Goal: Check status: Check status

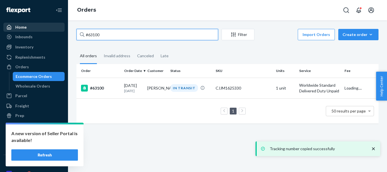
drag, startPoint x: 106, startPoint y: 35, endPoint x: 50, endPoint y: 31, distance: 55.6
click at [50, 31] on div "Home Inbounds Shipping Plans Problems Inventory Products Replenishments Orders …" at bounding box center [193, 86] width 387 height 172
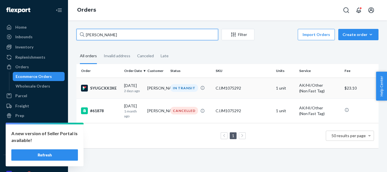
type input "[PERSON_NAME]"
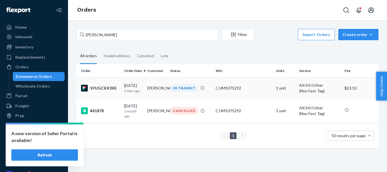
click at [184, 91] on div "IN TRANSIT" at bounding box center [184, 88] width 28 height 8
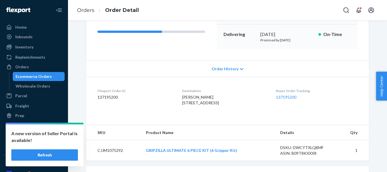
scroll to position [142, 0]
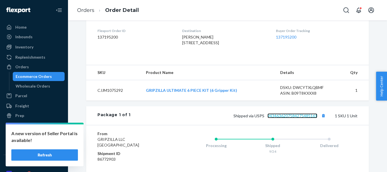
click at [292, 118] on link "9434636207584275485161" at bounding box center [292, 115] width 50 height 5
click at [84, 10] on link "Orders" at bounding box center [85, 10] width 17 height 6
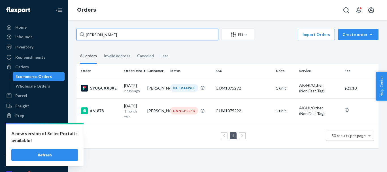
drag, startPoint x: 119, startPoint y: 37, endPoint x: 74, endPoint y: 34, distance: 45.5
click at [74, 34] on div "[PERSON_NAME] Filter Import Orders Create order Ecommerce order Removal order A…" at bounding box center [227, 91] width 310 height 125
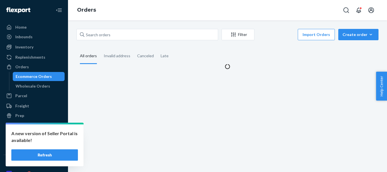
click at [115, 22] on div "Filter Import Orders Create order Ecommerce order Removal order All orders Inva…" at bounding box center [227, 95] width 319 height 151
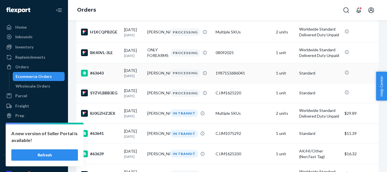
scroll to position [255, 0]
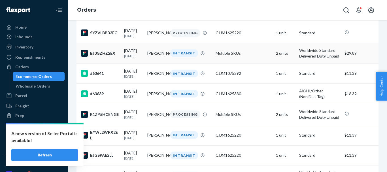
click at [151, 59] on td "[PERSON_NAME]" at bounding box center [156, 53] width 23 height 21
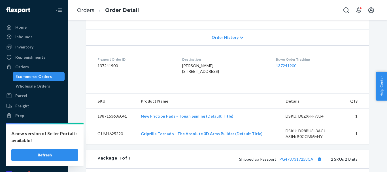
scroll to position [113, 0]
drag, startPoint x: 178, startPoint y: 65, endPoint x: 221, endPoint y: 64, distance: 43.1
click at [221, 64] on div "[PERSON_NAME] [STREET_ADDRESS]" at bounding box center [224, 68] width 84 height 11
copy span "[PERSON_NAME]"
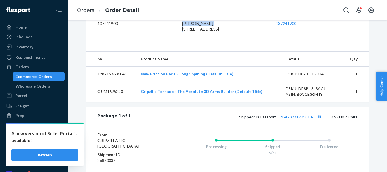
scroll to position [227, 0]
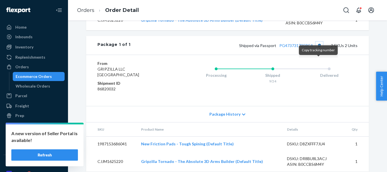
click at [319, 49] on button "Copy tracking number" at bounding box center [318, 45] width 7 height 7
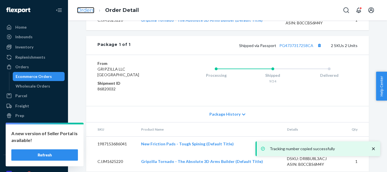
click at [86, 11] on link "Orders" at bounding box center [85, 10] width 17 height 6
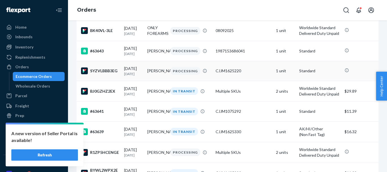
scroll to position [227, 0]
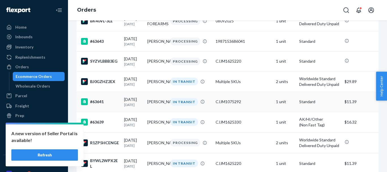
click at [156, 106] on td "[PERSON_NAME]" at bounding box center [156, 102] width 23 height 20
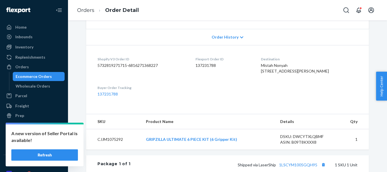
scroll to position [142, 0]
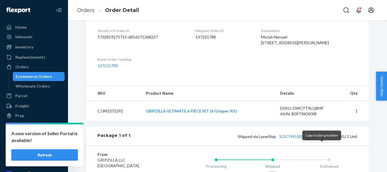
click at [323, 140] on button "Copy tracking number" at bounding box center [322, 136] width 7 height 7
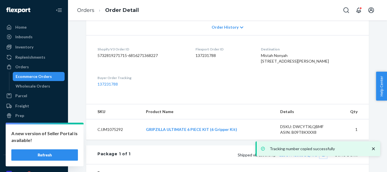
scroll to position [113, 0]
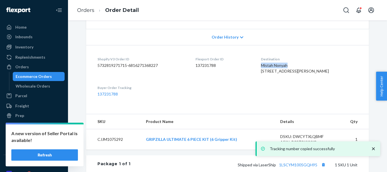
drag, startPoint x: 272, startPoint y: 65, endPoint x: 302, endPoint y: 65, distance: 29.4
click at [302, 65] on dl "Shopify V3 Order ID 5732819271715-6816271368227 Flexport Order ID 137231788 Des…" at bounding box center [227, 76] width 283 height 63
copy span "[PERSON_NAME]"
click at [80, 11] on link "Orders" at bounding box center [85, 10] width 17 height 6
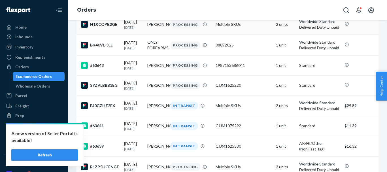
scroll to position [255, 0]
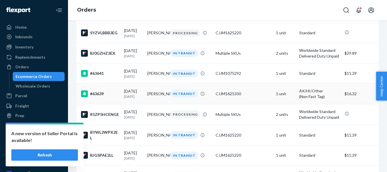
click at [145, 102] on td "[PERSON_NAME]" at bounding box center [156, 93] width 23 height 21
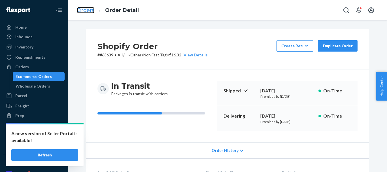
click at [89, 11] on link "Orders" at bounding box center [85, 10] width 17 height 6
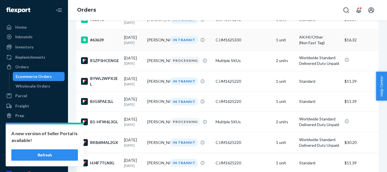
scroll to position [311, 0]
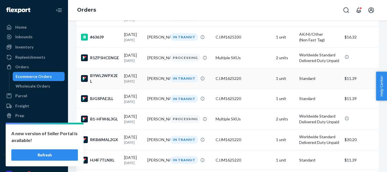
click at [150, 81] on td "[PERSON_NAME]" at bounding box center [156, 78] width 23 height 21
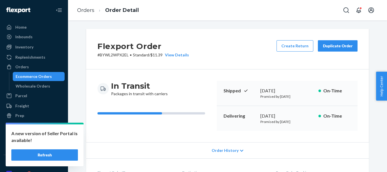
scroll to position [113, 0]
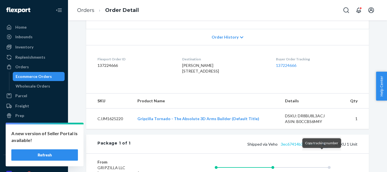
drag, startPoint x: 324, startPoint y: 155, endPoint x: 305, endPoint y: 156, distance: 18.4
click at [323, 148] on button "Copy tracking number" at bounding box center [322, 143] width 7 height 7
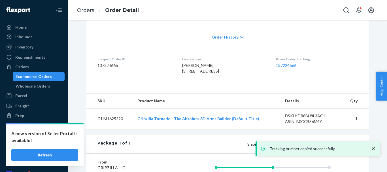
click at [257, 155] on div "notification timer" at bounding box center [257, 155] width 0 height 1
click at [298, 146] on link "3ec67414b3bccadf5" at bounding box center [299, 144] width 37 height 5
click at [81, 9] on link "Orders" at bounding box center [85, 10] width 17 height 6
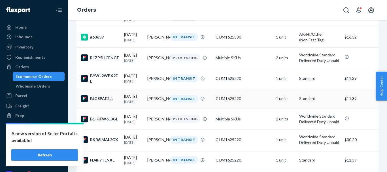
scroll to position [340, 0]
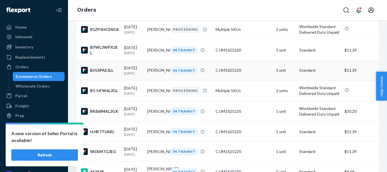
click at [177, 74] on div "IN TRANSIT" at bounding box center [184, 71] width 28 height 8
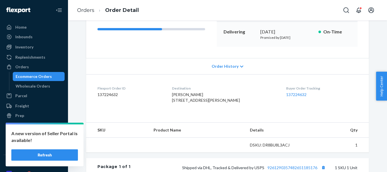
scroll to position [113, 0]
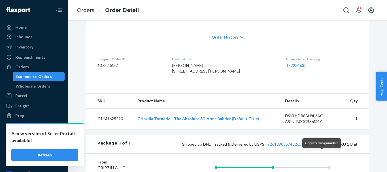
click at [321, 148] on button "Copy tracking number" at bounding box center [322, 143] width 7 height 7
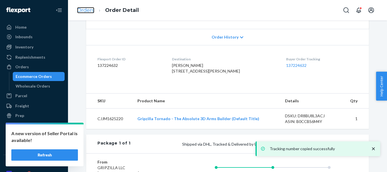
click at [89, 10] on link "Orders" at bounding box center [85, 10] width 17 height 6
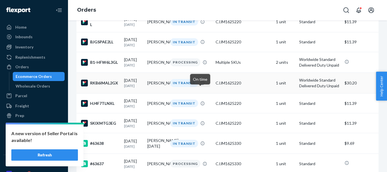
scroll to position [396, 0]
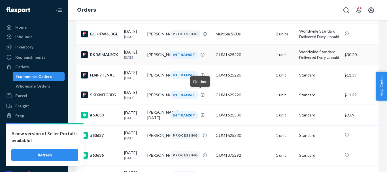
click at [155, 63] on td "[PERSON_NAME]" at bounding box center [156, 54] width 23 height 21
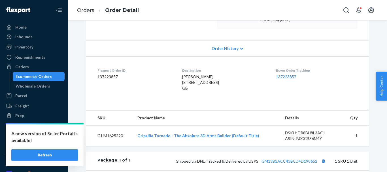
scroll to position [113, 0]
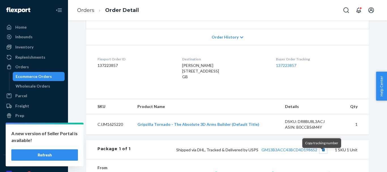
click at [323, 153] on button "Copy tracking number" at bounding box center [322, 149] width 7 height 7
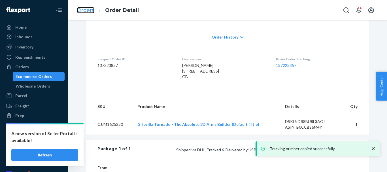
click at [81, 11] on link "Orders" at bounding box center [85, 10] width 17 height 6
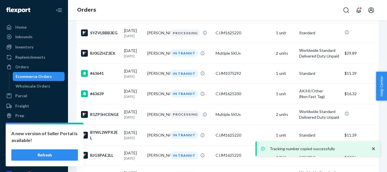
scroll to position [368, 0]
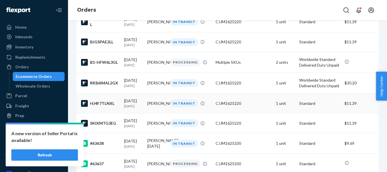
click at [155, 112] on td "[PERSON_NAME]" at bounding box center [156, 103] width 23 height 20
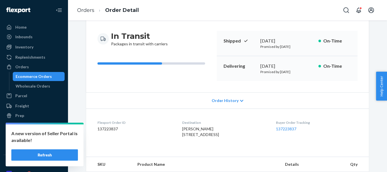
scroll to position [142, 0]
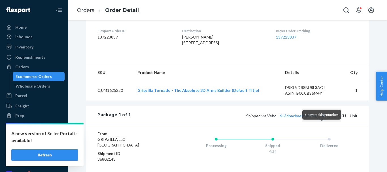
click at [321, 119] on button "Copy tracking number" at bounding box center [322, 115] width 7 height 7
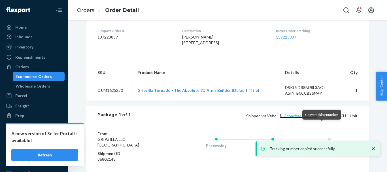
click at [297, 118] on link "613dbacbae96b39e0" at bounding box center [298, 115] width 38 height 5
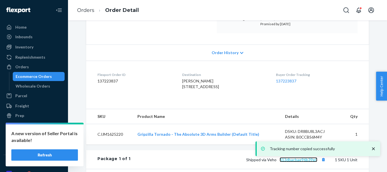
scroll to position [57, 0]
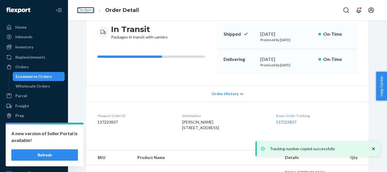
click at [85, 9] on link "Orders" at bounding box center [85, 10] width 17 height 6
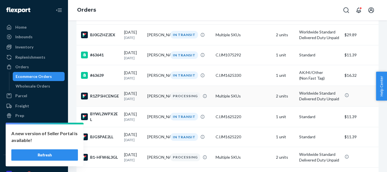
scroll to position [283, 0]
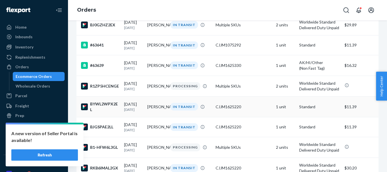
click at [185, 110] on div "IN TRANSIT" at bounding box center [184, 107] width 28 height 8
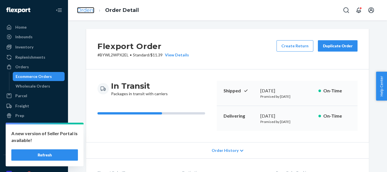
click at [87, 9] on link "Orders" at bounding box center [85, 10] width 17 height 6
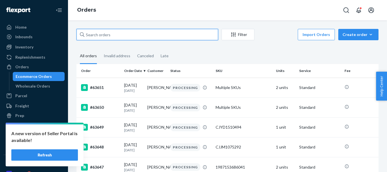
click at [102, 34] on input "text" at bounding box center [147, 34] width 142 height 11
paste input "[PERSON_NAME]"
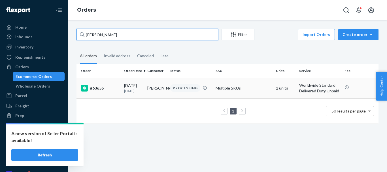
type input "[PERSON_NAME]"
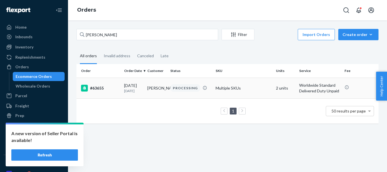
click at [183, 88] on div "PROCESSING" at bounding box center [185, 88] width 30 height 8
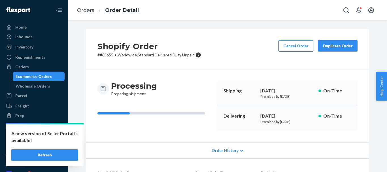
click at [304, 47] on button "Cancel Order" at bounding box center [295, 45] width 35 height 11
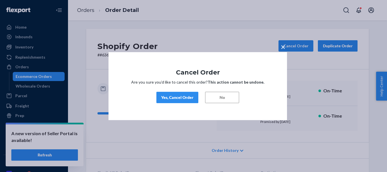
click at [179, 101] on button "Yes, Cancel Order" at bounding box center [177, 97] width 42 height 11
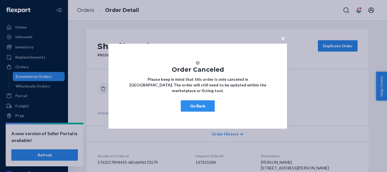
click at [285, 36] on button "×" at bounding box center [283, 37] width 8 height 10
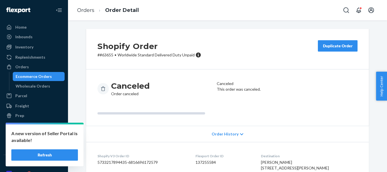
click at [336, 51] on button "Duplicate Order" at bounding box center [338, 45] width 40 height 11
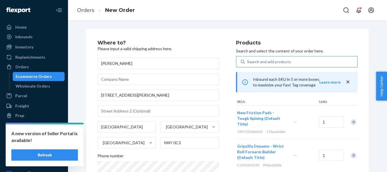
click at [283, 62] on div "Search and add products" at bounding box center [269, 62] width 44 height 6
click at [247, 62] on input "Search and add products" at bounding box center [247, 62] width 1 height 6
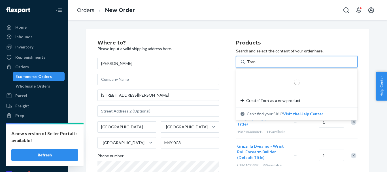
type input "Tornado"
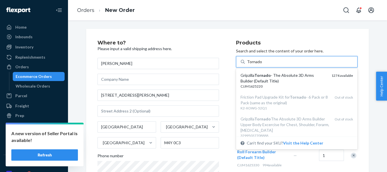
click at [282, 80] on div "Gripzilla Tornado - The Absolute 3D Arms Builder (Default Title)" at bounding box center [283, 77] width 86 height 11
click at [262, 65] on input "Tornado" at bounding box center [254, 62] width 15 height 6
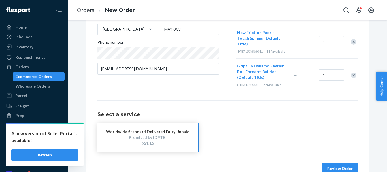
scroll to position [116, 0]
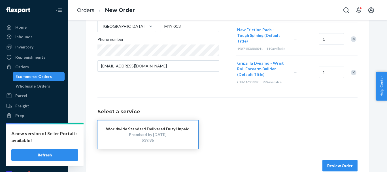
click at [160, 132] on div "Promised by [DATE]" at bounding box center [148, 135] width 84 height 6
click at [335, 160] on button "Review Order" at bounding box center [339, 165] width 35 height 11
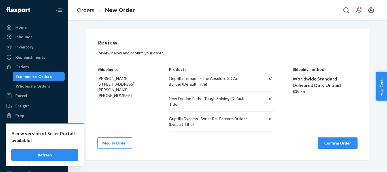
click at [338, 140] on button "Confirm Order" at bounding box center [338, 142] width 40 height 11
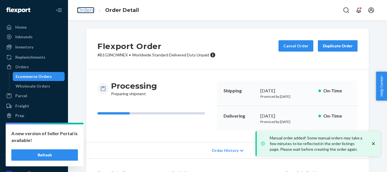
click at [85, 8] on link "Orders" at bounding box center [85, 10] width 17 height 6
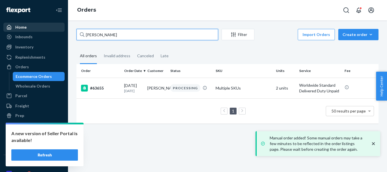
drag, startPoint x: 153, startPoint y: 33, endPoint x: 46, endPoint y: 31, distance: 107.0
click at [46, 31] on div "Home Inbounds Shipping Plans Problems Inventory Products Replenishments Orders …" at bounding box center [193, 86] width 387 height 172
paste input "[PERSON_NAME]"
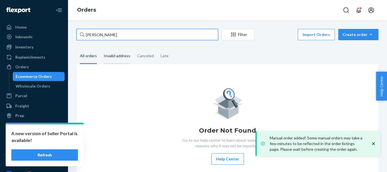
type input "[PERSON_NAME]"
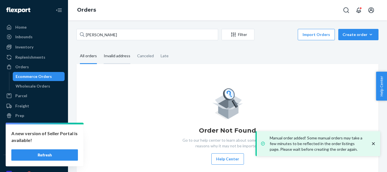
click at [121, 55] on div "Invalid address" at bounding box center [117, 56] width 27 height 16
click at [100, 48] on input "Invalid address" at bounding box center [100, 48] width 0 height 0
click at [349, 35] on div "Create order" at bounding box center [358, 35] width 32 height 6
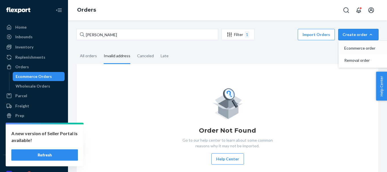
click at [351, 49] on span "Ecommerce order" at bounding box center [361, 48] width 35 height 4
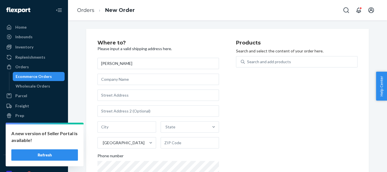
click at [99, 65] on input "[PERSON_NAME]" at bounding box center [157, 63] width 121 height 11
click at [109, 65] on input "[PERSON_NAME]" at bounding box center [157, 63] width 121 height 11
type input "[PERSON_NAME]"
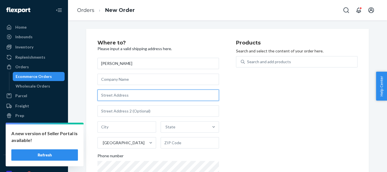
click at [117, 96] on input "text" at bounding box center [157, 94] width 121 height 11
paste input "[STREET_ADDRESS]"
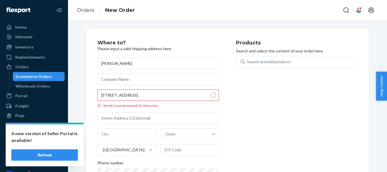
type input "[STREET_ADDRESS]"
type input "[GEOGRAPHIC_DATA]"
type input "07047"
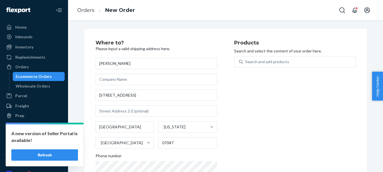
scroll to position [6, 0]
click at [261, 57] on div "Search and add products" at bounding box center [299, 62] width 112 height 10
click at [245, 59] on input "Search and add products" at bounding box center [245, 62] width 1 height 6
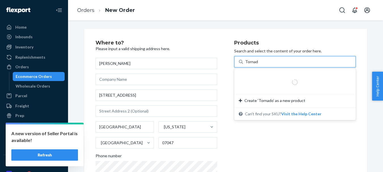
type input "Tornado"
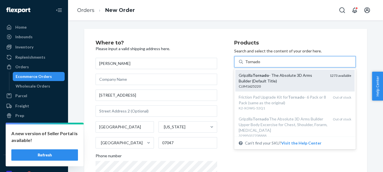
click at [279, 70] on div "Gripzilla Tornado - The Absolute 3D Arms Builder (Default Title) CJJM1625220 12…" at bounding box center [294, 81] width 119 height 22
click at [260, 65] on input "Tornado" at bounding box center [252, 62] width 15 height 6
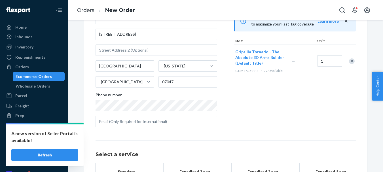
scroll to position [103, 0]
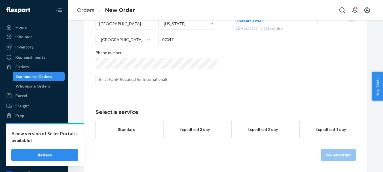
click at [131, 127] on div "Standard" at bounding box center [126, 130] width 45 height 6
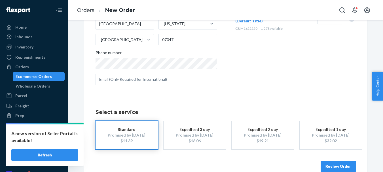
click at [334, 161] on button "Review Order" at bounding box center [337, 166] width 35 height 11
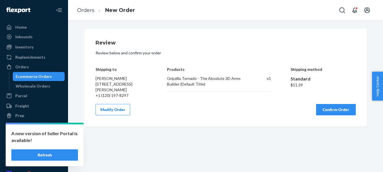
click at [335, 107] on button "Confirm Order" at bounding box center [336, 109] width 40 height 11
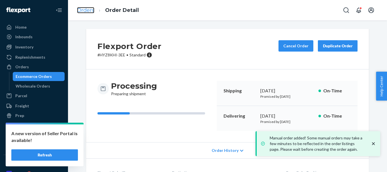
click at [93, 11] on link "Orders" at bounding box center [85, 10] width 17 height 6
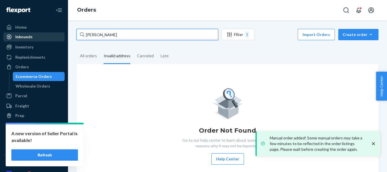
drag, startPoint x: 56, startPoint y: 35, endPoint x: 46, endPoint y: 35, distance: 10.8
click at [46, 35] on div "Home Inbounds Shipping Plans Problems Inventory Products Replenishments Orders …" at bounding box center [193, 86] width 387 height 172
paste input "[PERSON_NAME]"
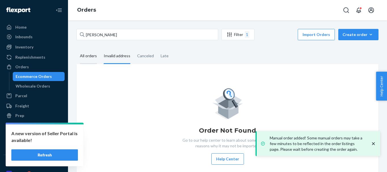
click at [95, 57] on div "All orders" at bounding box center [88, 56] width 17 height 16
click at [76, 48] on input "All orders" at bounding box center [76, 48] width 0 height 0
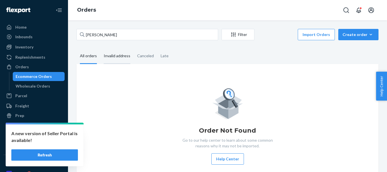
click at [109, 57] on div "Invalid address" at bounding box center [117, 56] width 27 height 16
click at [100, 48] on input "Invalid address" at bounding box center [100, 48] width 0 height 0
click at [92, 57] on div "All orders" at bounding box center [88, 56] width 17 height 16
click at [76, 48] on input "All orders" at bounding box center [76, 48] width 0 height 0
click at [138, 57] on div "Canceled" at bounding box center [145, 56] width 17 height 16
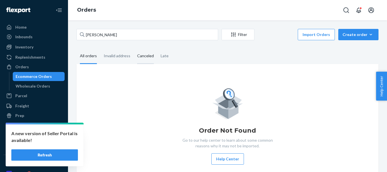
click at [134, 48] on input "Canceled" at bounding box center [134, 48] width 0 height 0
click at [162, 56] on div "Late" at bounding box center [165, 56] width 8 height 16
click at [157, 48] on input "Late" at bounding box center [157, 48] width 0 height 0
click at [89, 58] on div "All orders" at bounding box center [88, 56] width 17 height 16
click at [76, 48] on input "All orders" at bounding box center [76, 48] width 0 height 0
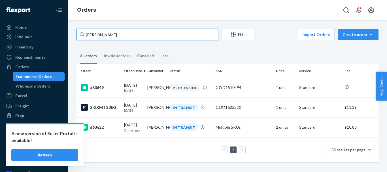
click at [98, 36] on input "[PERSON_NAME]" at bounding box center [147, 34] width 142 height 11
paste input "aul Curticape"
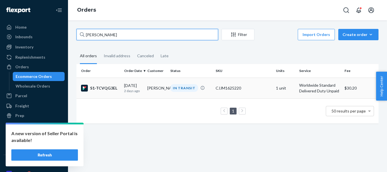
type input "[PERSON_NAME]"
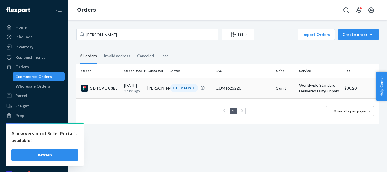
click at [182, 88] on div "IN TRANSIT" at bounding box center [184, 88] width 28 height 8
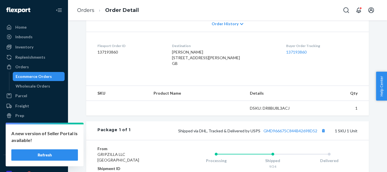
scroll to position [142, 0]
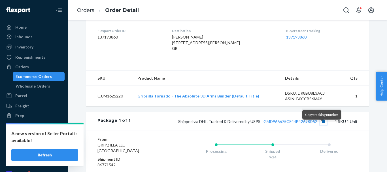
click at [320, 125] on button "Copy tracking number" at bounding box center [322, 121] width 7 height 7
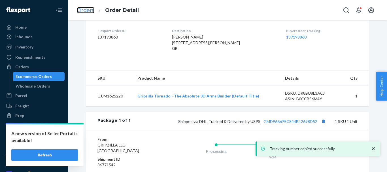
click at [87, 10] on link "Orders" at bounding box center [85, 10] width 17 height 6
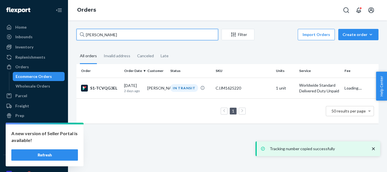
drag, startPoint x: 75, startPoint y: 37, endPoint x: 100, endPoint y: 35, distance: 24.7
click at [72, 37] on div "[PERSON_NAME] Filter Import Orders Create order Ecommerce order Removal order A…" at bounding box center [227, 79] width 310 height 100
paste input "[PERSON_NAME]"
type input "[PERSON_NAME]"
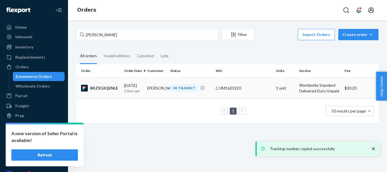
click at [184, 88] on div "IN TRANSIT" at bounding box center [184, 88] width 28 height 8
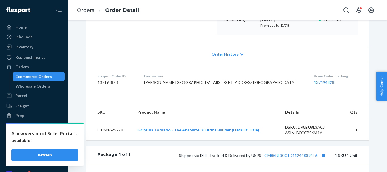
scroll to position [142, 0]
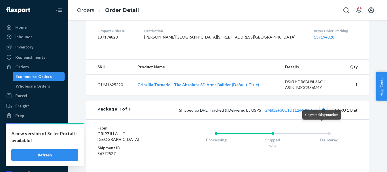
click at [320, 114] on button "Copy tracking number" at bounding box center [322, 109] width 7 height 7
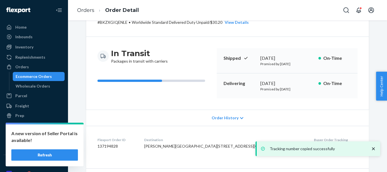
scroll to position [28, 0]
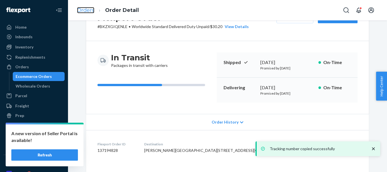
click at [88, 12] on link "Orders" at bounding box center [85, 10] width 17 height 6
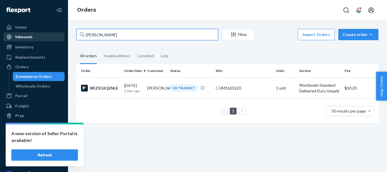
drag, startPoint x: 121, startPoint y: 37, endPoint x: 48, endPoint y: 40, distance: 72.8
click at [48, 40] on div "Home Inbounds Shipping Plans Problems Inventory Products Replenishments Orders …" at bounding box center [193, 86] width 387 height 172
paste input "[PERSON_NAME]"
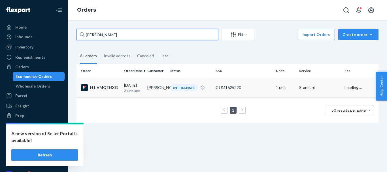
type input "[PERSON_NAME]"
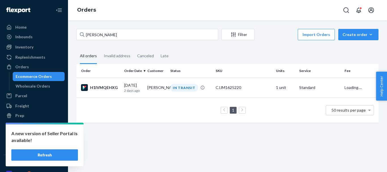
drag, startPoint x: 185, startPoint y: 88, endPoint x: 173, endPoint y: 74, distance: 18.7
click at [184, 88] on div "IN TRANSIT" at bounding box center [184, 88] width 28 height 8
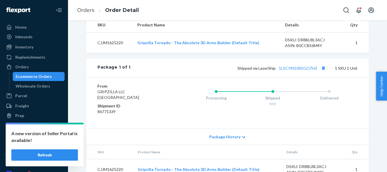
scroll to position [198, 0]
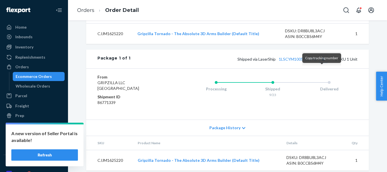
click at [320, 63] on button "Copy tracking number" at bounding box center [322, 58] width 7 height 7
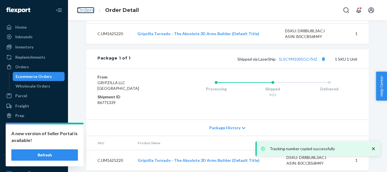
click at [86, 8] on link "Orders" at bounding box center [85, 10] width 17 height 6
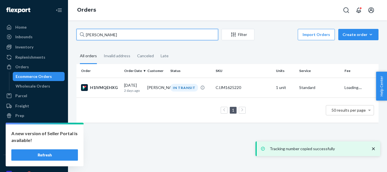
drag, startPoint x: 121, startPoint y: 36, endPoint x: 79, endPoint y: 36, distance: 42.2
click at [79, 36] on input "[PERSON_NAME]" at bounding box center [147, 34] width 142 height 11
paste input "[PERSON_NAME]"
type input "[PERSON_NAME]"
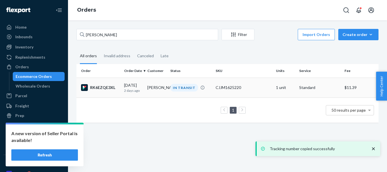
click at [182, 87] on div "IN TRANSIT" at bounding box center [184, 88] width 28 height 8
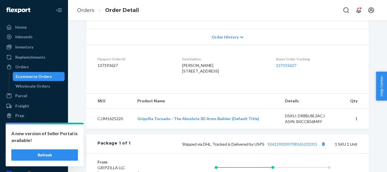
scroll to position [170, 0]
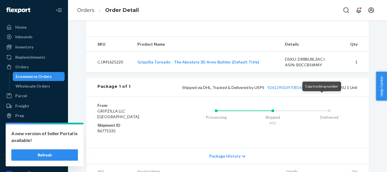
click at [321, 91] on button "Copy tracking number" at bounding box center [322, 87] width 7 height 7
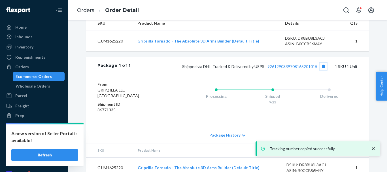
scroll to position [130, 0]
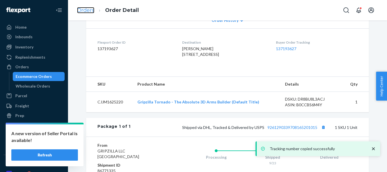
click at [86, 13] on link "Orders" at bounding box center [85, 10] width 17 height 6
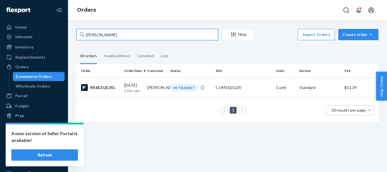
drag, startPoint x: 125, startPoint y: 36, endPoint x: 73, endPoint y: 35, distance: 51.3
click at [74, 36] on div "[PERSON_NAME] Filter Import Orders Create order Ecommerce order Removal order A…" at bounding box center [227, 78] width 310 height 99
paste input "[PERSON_NAME]"
type input "[PERSON_NAME]"
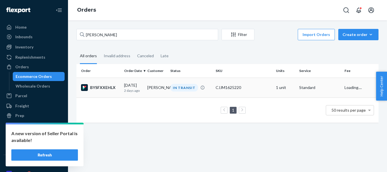
click at [176, 87] on div "IN TRANSIT" at bounding box center [184, 88] width 28 height 8
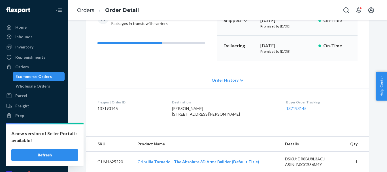
scroll to position [142, 0]
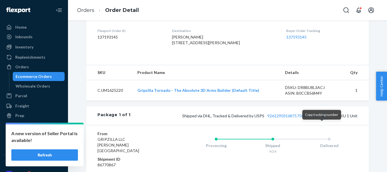
click at [321, 119] on button "Copy tracking number" at bounding box center [322, 115] width 7 height 7
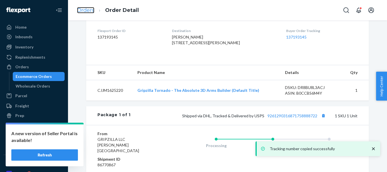
click at [86, 7] on link "Orders" at bounding box center [85, 10] width 17 height 6
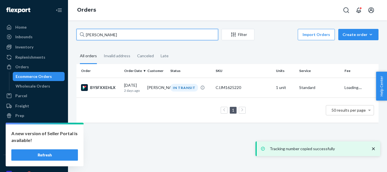
drag, startPoint x: 124, startPoint y: 34, endPoint x: 63, endPoint y: 35, distance: 60.9
click at [63, 35] on div "Home Inbounds Shipping Plans Problems Inventory Products Replenishments Orders …" at bounding box center [193, 86] width 387 height 172
paste input "[PERSON_NAME]"
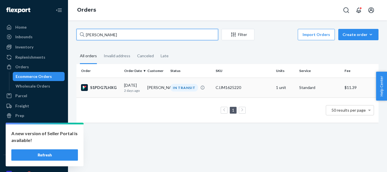
type input "[PERSON_NAME]"
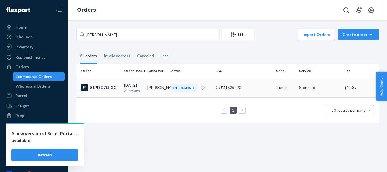
click at [182, 89] on div "IN TRANSIT" at bounding box center [184, 88] width 28 height 8
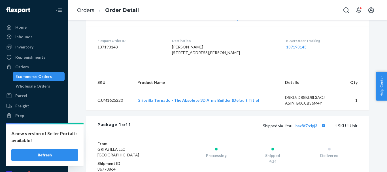
scroll to position [142, 0]
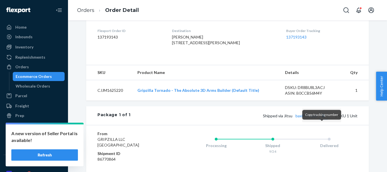
click at [319, 119] on button "Copy tracking number" at bounding box center [322, 115] width 7 height 7
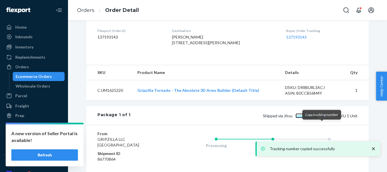
click at [308, 118] on link "bax8f7rclpj3" at bounding box center [306, 115] width 22 height 5
click at [88, 13] on link "Orders" at bounding box center [85, 10] width 17 height 6
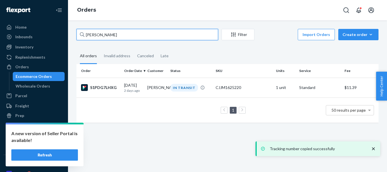
drag, startPoint x: 106, startPoint y: 33, endPoint x: 71, endPoint y: 31, distance: 35.8
click at [71, 31] on div "[PERSON_NAME] Filter Import Orders Create order Ecommerce order Removal order A…" at bounding box center [227, 95] width 319 height 151
paste input "[PERSON_NAME]"
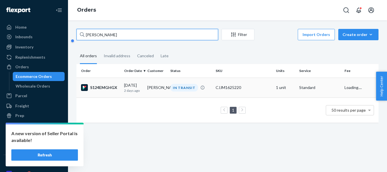
type input "[PERSON_NAME]"
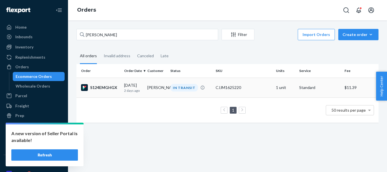
click at [180, 91] on div "IN TRANSIT" at bounding box center [184, 88] width 28 height 8
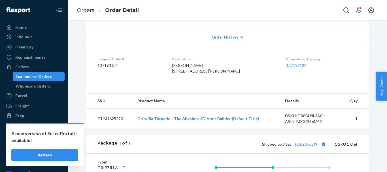
scroll to position [142, 0]
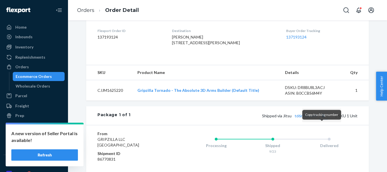
click at [320, 119] on button "Copy tracking number" at bounding box center [322, 115] width 7 height 7
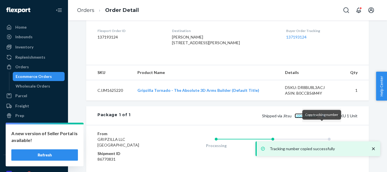
click at [304, 118] on link "td6r28jxcaf9" at bounding box center [305, 115] width 23 height 5
click at [84, 9] on link "Orders" at bounding box center [85, 10] width 17 height 6
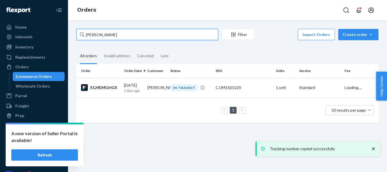
drag, startPoint x: 134, startPoint y: 33, endPoint x: 60, endPoint y: 35, distance: 73.9
click at [60, 35] on div "Home Inbounds Shipping Plans Problems Inventory Products Replenishments Orders …" at bounding box center [193, 86] width 387 height 172
paste input "[PERSON_NAME]"
type input "[PERSON_NAME]"
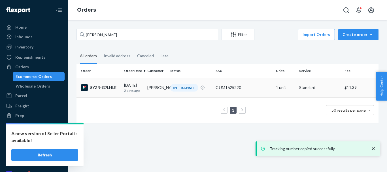
click at [181, 87] on div "IN TRANSIT" at bounding box center [184, 88] width 28 height 8
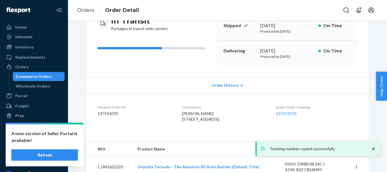
scroll to position [142, 0]
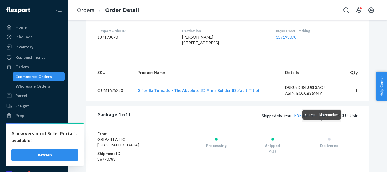
click at [320, 119] on button "Copy tracking number" at bounding box center [322, 115] width 7 height 7
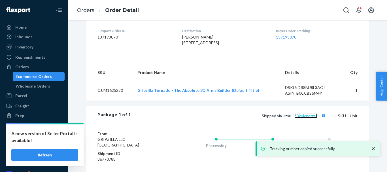
click at [306, 118] on link "b3kulcnqrzat" at bounding box center [305, 115] width 23 height 5
click at [86, 10] on link "Orders" at bounding box center [85, 10] width 17 height 6
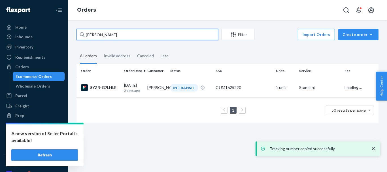
click at [71, 35] on div "[PERSON_NAME] Filter Import Orders Create order Ecommerce order Removal order A…" at bounding box center [227, 95] width 319 height 151
paste input "[PERSON_NAME]"
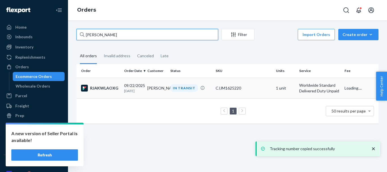
type input "[PERSON_NAME]"
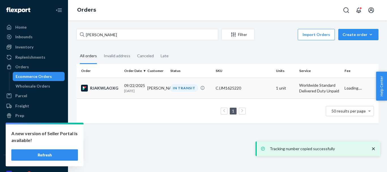
click at [180, 86] on div "IN TRANSIT" at bounding box center [184, 88] width 28 height 8
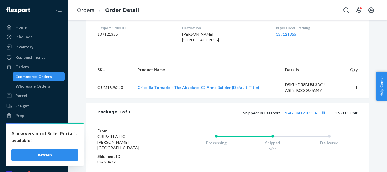
scroll to position [170, 0]
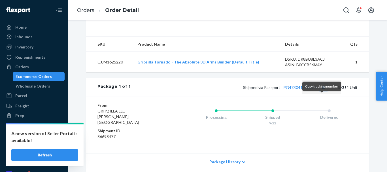
click at [321, 91] on button "Copy tracking number" at bounding box center [322, 87] width 7 height 7
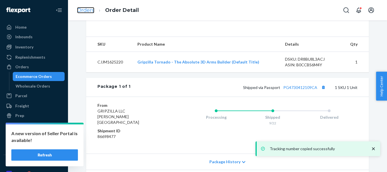
click at [82, 10] on link "Orders" at bounding box center [85, 10] width 17 height 6
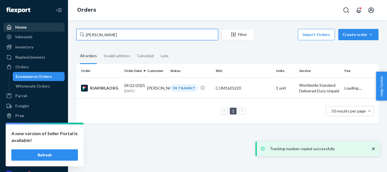
drag, startPoint x: 129, startPoint y: 35, endPoint x: 56, endPoint y: 31, distance: 73.4
click at [54, 32] on div "Home Inbounds Shipping Plans Problems Inventory Products Replenishments Orders …" at bounding box center [193, 86] width 387 height 172
paste input "[PERSON_NAME]"
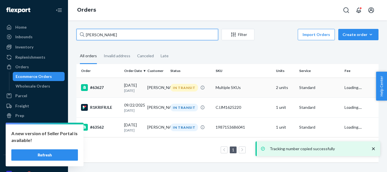
type input "[PERSON_NAME]"
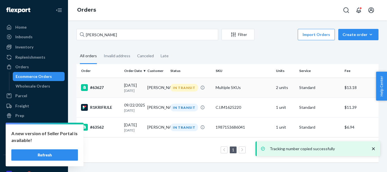
click at [184, 90] on div "IN TRANSIT" at bounding box center [184, 88] width 28 height 8
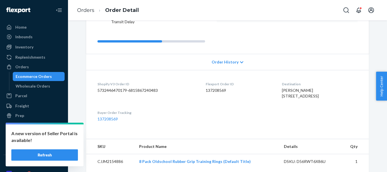
scroll to position [57, 0]
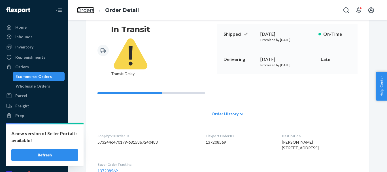
click at [87, 9] on link "Orders" at bounding box center [85, 10] width 17 height 6
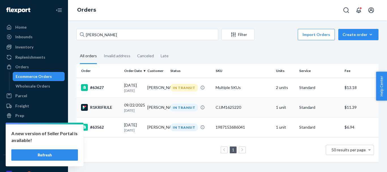
click at [178, 109] on div "IN TRANSIT" at bounding box center [184, 108] width 28 height 8
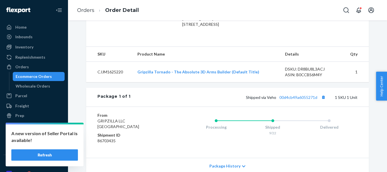
scroll to position [170, 0]
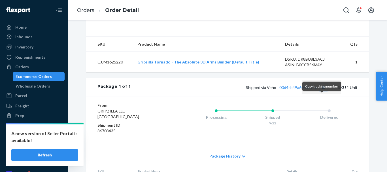
click at [322, 91] on button "Copy tracking number" at bounding box center [322, 87] width 7 height 7
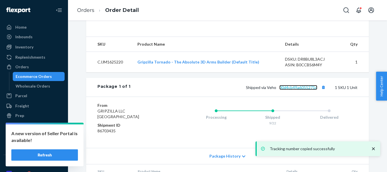
click at [297, 90] on link "00d4cb49a6055271d" at bounding box center [298, 87] width 38 height 5
click at [90, 10] on link "Orders" at bounding box center [85, 10] width 17 height 6
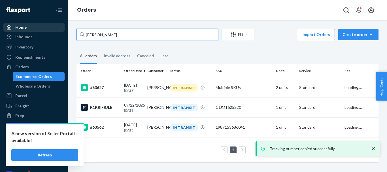
drag, startPoint x: 119, startPoint y: 33, endPoint x: 60, endPoint y: 30, distance: 59.0
click at [60, 30] on div "Home Inbounds Shipping Plans Problems Inventory Products Replenishments Orders …" at bounding box center [193, 86] width 387 height 172
paste input "[PERSON_NAME]"
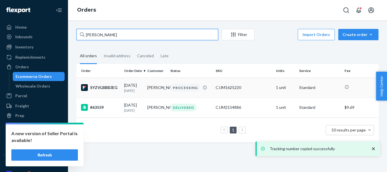
type input "[PERSON_NAME]"
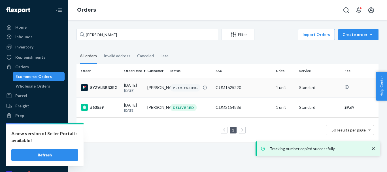
click at [185, 87] on div "PROCESSING" at bounding box center [185, 88] width 30 height 8
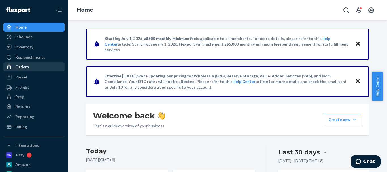
click at [23, 65] on div "Orders" at bounding box center [22, 67] width 14 height 6
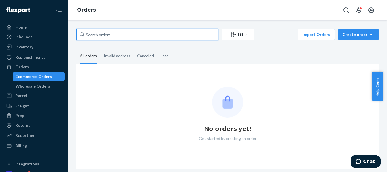
click at [105, 35] on input "text" at bounding box center [147, 34] width 142 height 11
paste input "[PERSON_NAME]"
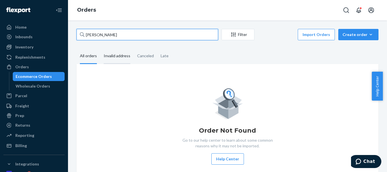
type input "[PERSON_NAME]"
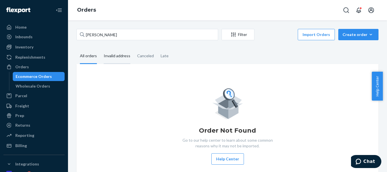
click at [123, 59] on div "Invalid address" at bounding box center [117, 56] width 27 height 16
click at [100, 48] on input "Invalid address" at bounding box center [100, 48] width 0 height 0
click at [86, 58] on div "All orders" at bounding box center [88, 56] width 17 height 16
click at [76, 48] on input "All orders" at bounding box center [76, 48] width 0 height 0
click at [121, 55] on div "Invalid address" at bounding box center [117, 56] width 27 height 16
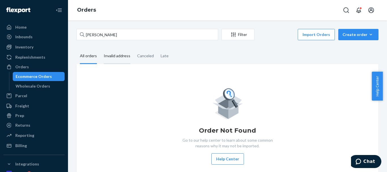
click at [100, 48] on input "Invalid address" at bounding box center [100, 48] width 0 height 0
click at [142, 56] on div "Canceled" at bounding box center [145, 56] width 17 height 16
click at [134, 48] on input "Canceled" at bounding box center [134, 48] width 0 height 0
click at [158, 57] on div "Late" at bounding box center [164, 56] width 15 height 16
click at [157, 48] on input "Late" at bounding box center [157, 48] width 0 height 0
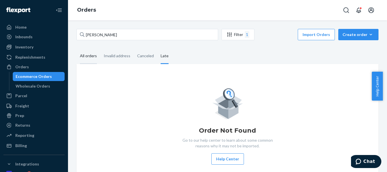
click at [87, 58] on div "All orders" at bounding box center [88, 56] width 17 height 16
click at [76, 48] on input "All orders" at bounding box center [76, 48] width 0 height 0
click at [346, 35] on div "Create order" at bounding box center [358, 35] width 32 height 6
click at [349, 45] on button "Ecommerce order" at bounding box center [366, 48] width 54 height 12
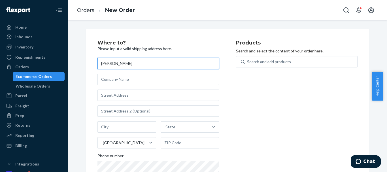
drag, startPoint x: 131, startPoint y: 65, endPoint x: 71, endPoint y: 65, distance: 60.3
click at [71, 65] on div "Where to? Please input a valid shipping address here. Calem Lafferty State Unit…" at bounding box center [227, 95] width 319 height 151
paste input "Calem La"
type input "Calem Laferty"
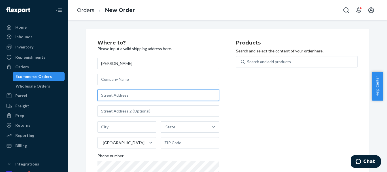
click at [114, 97] on input "text" at bounding box center [157, 94] width 121 height 11
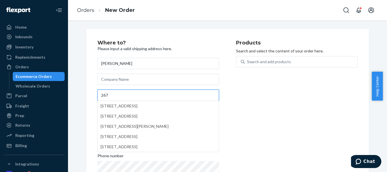
paste input "bino Tili"
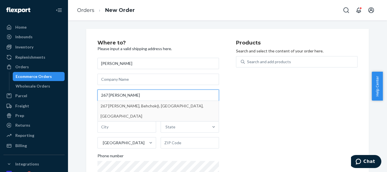
type input "267 bino Tili"
type input "Behchokǫ̀"
type input "X0E 0Y0"
type input "Bino Tili"
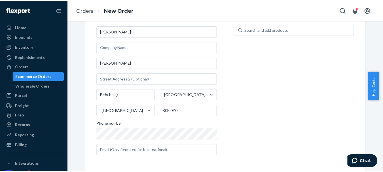
scroll to position [32, 0]
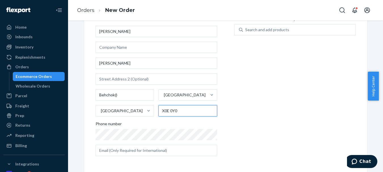
drag, startPoint x: 185, startPoint y: 112, endPoint x: 157, endPoint y: 113, distance: 27.8
click at [158, 113] on input "X0E 0Y0" at bounding box center [187, 110] width 59 height 11
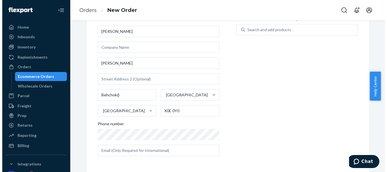
scroll to position [0, 0]
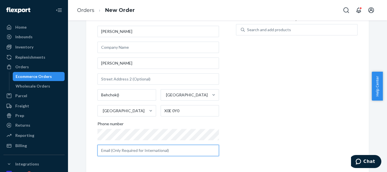
click at [137, 149] on input "text" at bounding box center [157, 150] width 121 height 11
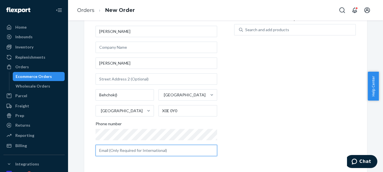
paste input "calem_jl@hotmail.com"
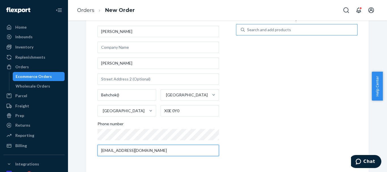
type input "calem_jl@hotmail.com"
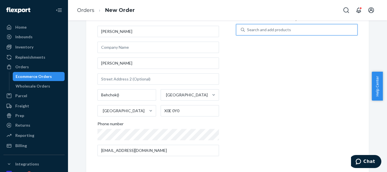
click at [268, 31] on div "Search and add products" at bounding box center [269, 30] width 44 height 6
click at [247, 31] on input "0 results available. Use Up and Down to choose options, press Enter to select t…" at bounding box center [247, 30] width 1 height 6
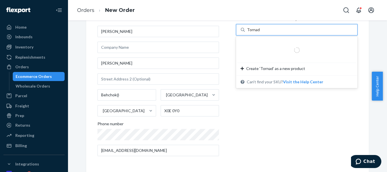
type input "Tornado"
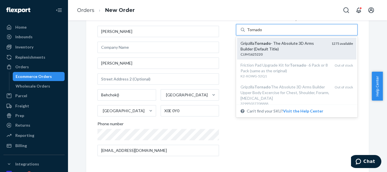
click at [273, 41] on div "Gripzilla Tornado - The Absolute 3D Arms Builder (Default Title)" at bounding box center [283, 45] width 86 height 11
click at [262, 33] on input "Tornado" at bounding box center [254, 30] width 15 height 6
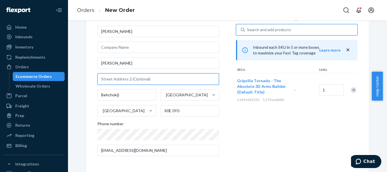
click at [115, 77] on input "text" at bounding box center [157, 78] width 121 height 11
paste input "267"
type input "house 267"
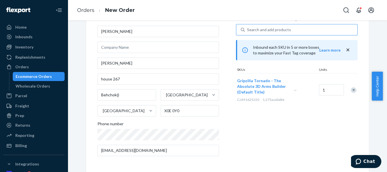
click at [91, 95] on div "Where to? Please input a valid shipping address here. Calem Laferty Bino Tili h…" at bounding box center [227, 84] width 283 height 175
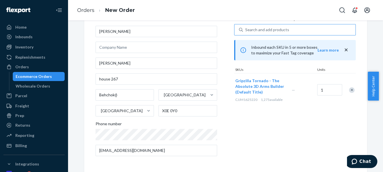
scroll to position [28, 0]
click at [249, 110] on div "Products Search and select the content of your order here. Search and add produ…" at bounding box center [294, 84] width 121 height 152
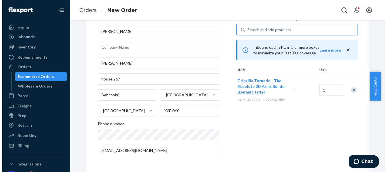
scroll to position [0, 0]
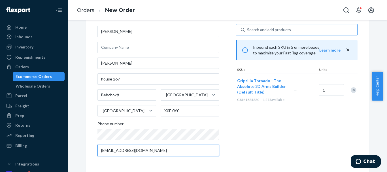
click at [154, 149] on input "calem_jl@hotmail.com" at bounding box center [157, 150] width 121 height 11
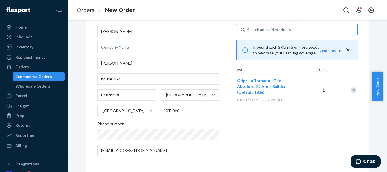
click at [266, 114] on div "Products Search and select the content of your order here. Search and add produ…" at bounding box center [296, 84] width 121 height 152
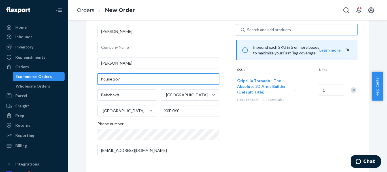
drag, startPoint x: 117, startPoint y: 80, endPoint x: 91, endPoint y: 79, distance: 26.1
click at [91, 79] on div "Where to? Please input a valid shipping address here. Calem Laferty Bino Tili h…" at bounding box center [227, 84] width 283 height 175
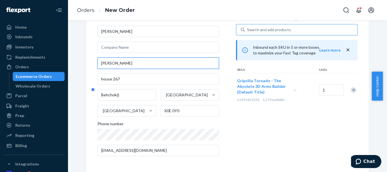
drag, startPoint x: 117, startPoint y: 63, endPoint x: 84, endPoint y: 64, distance: 32.6
click at [86, 64] on div "Where to? Please input a valid shipping address here. Calem Laferty Bino Tili h…" at bounding box center [227, 84] width 283 height 175
paste input "b"
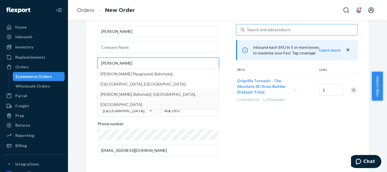
type input "bino Tili"
type input "Bino Tili"
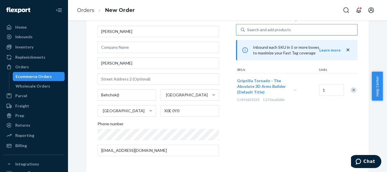
click at [245, 129] on div "Products Search and select the content of your order here. Search and add produ…" at bounding box center [296, 84] width 121 height 152
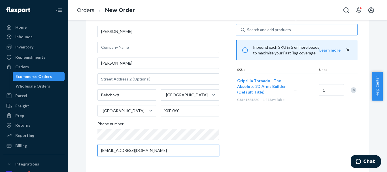
click at [138, 151] on input "calem_jl@hotmail.com" at bounding box center [157, 150] width 121 height 11
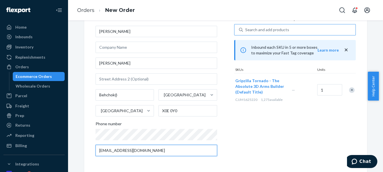
scroll to position [44, 0]
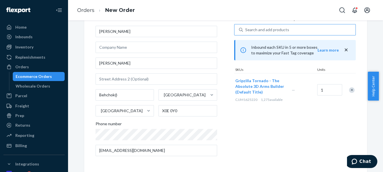
click at [257, 109] on div "Products Search and select the content of your order here. Search and add produ…" at bounding box center [294, 84] width 121 height 152
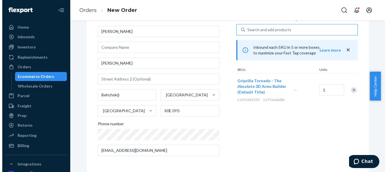
scroll to position [0, 0]
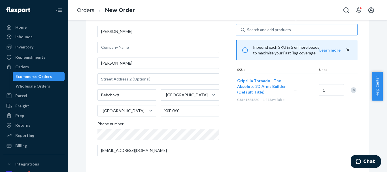
click at [345, 49] on icon "close" at bounding box center [348, 50] width 6 height 6
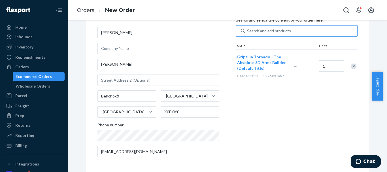
scroll to position [32, 0]
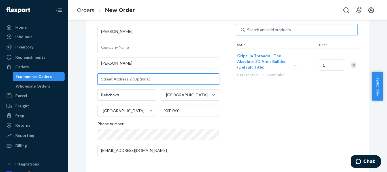
click at [127, 80] on input "text" at bounding box center [157, 78] width 121 height 11
paste input "267"
type input "267"
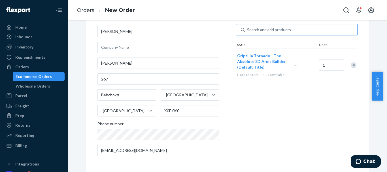
click at [237, 112] on div "Products Search and select the content of your order here. Search and add produ…" at bounding box center [296, 84] width 121 height 152
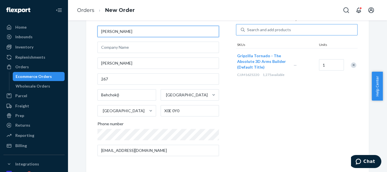
drag, startPoint x: 128, startPoint y: 31, endPoint x: 83, endPoint y: 30, distance: 44.7
click at [83, 30] on div "Where to? Please input a valid shipping address here. Calem Laferty Bino Tili 2…" at bounding box center [227, 84] width 291 height 175
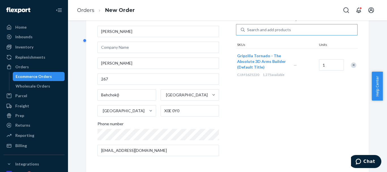
click at [80, 6] on ol "Orders New Order" at bounding box center [105, 10] width 67 height 17
click at [87, 11] on link "Orders" at bounding box center [85, 10] width 17 height 6
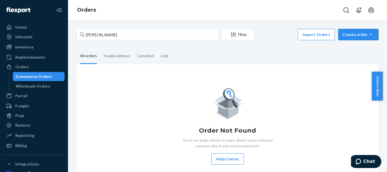
click at [350, 36] on div "Create order" at bounding box center [358, 35] width 32 height 6
click at [353, 46] on span "Ecommerce order" at bounding box center [361, 48] width 35 height 4
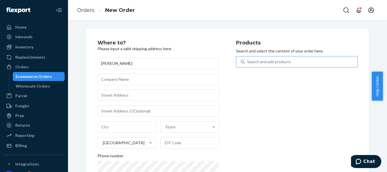
type input "Calem Laferty"
click at [262, 61] on div "Search and add products" at bounding box center [269, 62] width 44 height 6
click at [247, 61] on input "0 results available. Use Up and Down to choose options, press Enter to select t…" at bounding box center [247, 62] width 1 height 6
type input "Tornado"
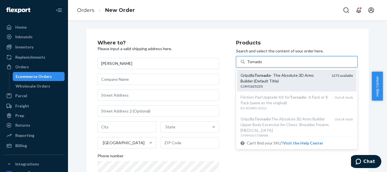
click at [278, 78] on div "Gripzilla Tornado - The Absolute 3D Arms Builder (Default Title)" at bounding box center [283, 77] width 86 height 11
click at [262, 65] on input "Tornado" at bounding box center [254, 62] width 15 height 6
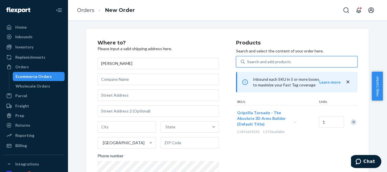
scroll to position [32, 0]
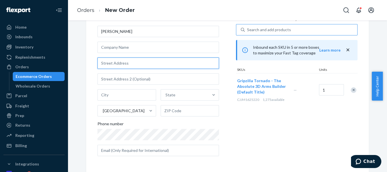
click at [125, 63] on input "text" at bounding box center [157, 62] width 121 height 11
paste input "bino Tili"
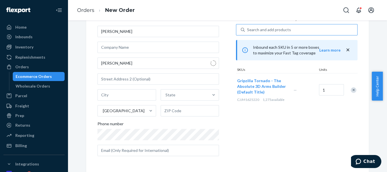
type input "Bino Tili"
type input "Behchokǫ̀"
type input "X0E 0Y0"
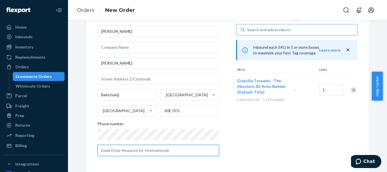
click at [133, 154] on input "text" at bounding box center [157, 150] width 121 height 11
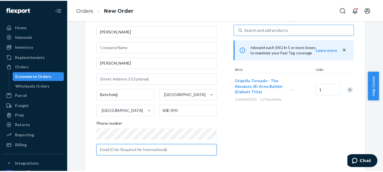
scroll to position [39, 0]
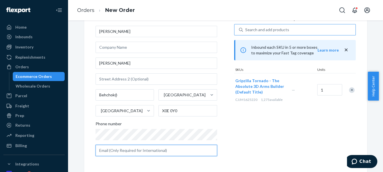
paste input "calem_jl@hotmail.com"
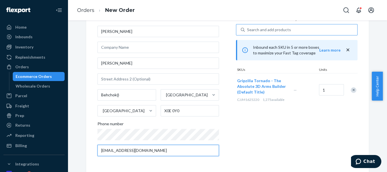
type input "calem_jl@hotmail.com"
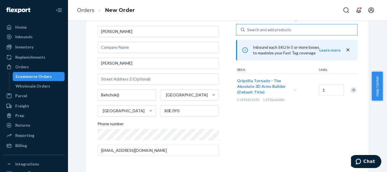
click at [242, 140] on div "Products Search and select the content of your order here. Search and add produ…" at bounding box center [296, 84] width 121 height 152
click at [115, 96] on input "Behchokǫ̀" at bounding box center [126, 94] width 59 height 11
type input "Behchoko"
click at [238, 112] on div "Products Search and select the content of your order here. Search and add produ…" at bounding box center [296, 84] width 121 height 152
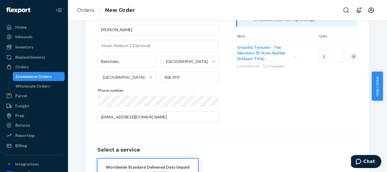
scroll to position [18, 0]
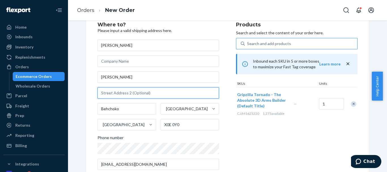
click at [119, 93] on input "text" at bounding box center [157, 92] width 121 height 11
paste input "267"
type input "House 267"
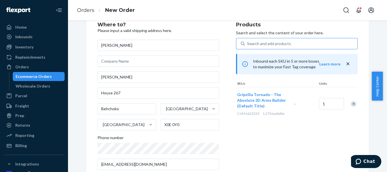
drag, startPoint x: 246, startPoint y: 131, endPoint x: 240, endPoint y: 131, distance: 6.5
click at [246, 131] on div "Products Search and select the content of your order here. Search and add produ…" at bounding box center [296, 98] width 121 height 152
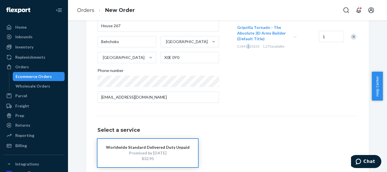
scroll to position [114, 0]
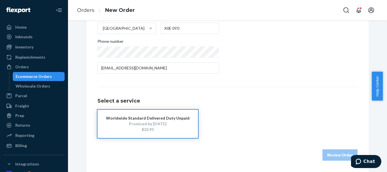
click at [176, 129] on div "$32.95" at bounding box center [148, 130] width 84 height 6
click at [332, 159] on button "Review Order" at bounding box center [339, 154] width 35 height 11
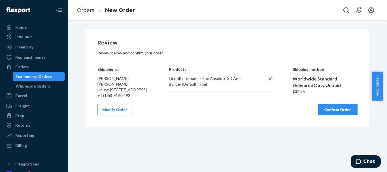
scroll to position [0, 0]
click at [331, 114] on button "Confirm Order" at bounding box center [338, 109] width 40 height 11
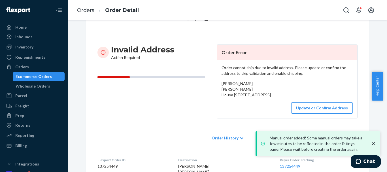
scroll to position [85, 0]
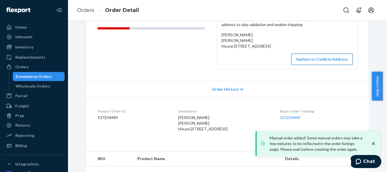
click at [320, 65] on button "Update or Confirm Address" at bounding box center [321, 59] width 61 height 11
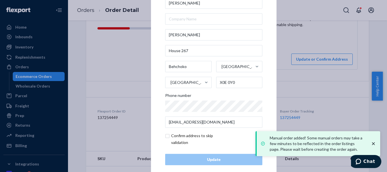
scroll to position [21, 0]
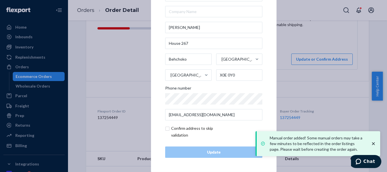
click at [0, 0] on div at bounding box center [0, 0] width 0 height 0
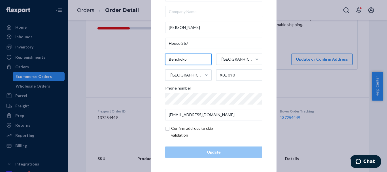
drag, startPoint x: 185, startPoint y: 59, endPoint x: 157, endPoint y: 59, distance: 28.6
click at [157, 59] on div "× Update Address Calem Laferty Bino Tili House 267 Behchoko Northwest Territori…" at bounding box center [213, 65] width 125 height 214
click at [154, 55] on div "× Update Address Calem Laferty Bino Tili House 267 Behchoko Northwest Territori…" at bounding box center [213, 65] width 125 height 214
click at [166, 127] on input "checkbox" at bounding box center [198, 132] width 66 height 14
checkbox input "true"
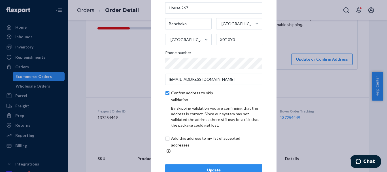
scroll to position [45, 0]
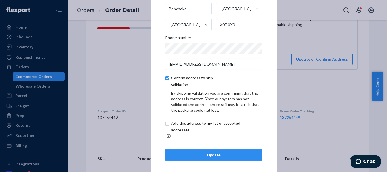
click at [220, 146] on div "Update Address Calem Laferty Bino Tili House 267 Behchoko Northwest Territories…" at bounding box center [213, 40] width 97 height 239
click at [230, 143] on div "Update Address Calem Laferty Bino Tili House 267 Behchoko Northwest Territories…" at bounding box center [213, 40] width 97 height 239
click at [230, 152] on div "Update" at bounding box center [213, 155] width 87 height 6
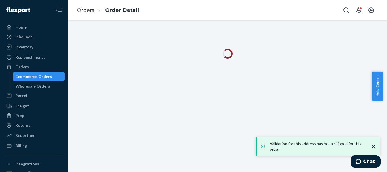
scroll to position [0, 0]
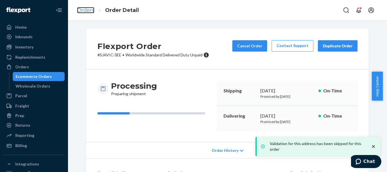
click at [87, 12] on link "Orders" at bounding box center [85, 10] width 17 height 6
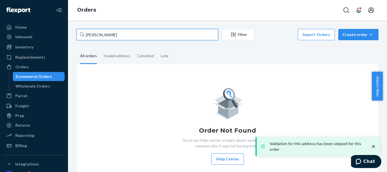
drag, startPoint x: 128, startPoint y: 35, endPoint x: 78, endPoint y: 34, distance: 50.1
click at [78, 35] on input "Calem Lafferty" at bounding box center [147, 34] width 142 height 11
paste input "James Pendower"
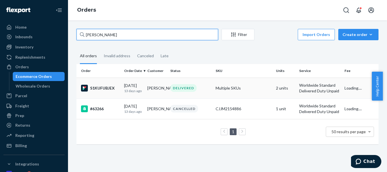
type input "James Pendower"
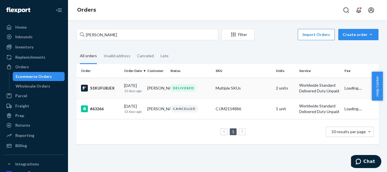
click at [182, 84] on div "DELIVERED" at bounding box center [183, 88] width 26 height 8
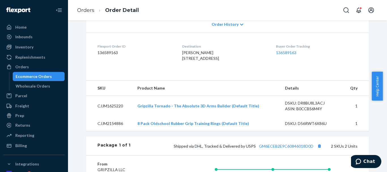
scroll to position [142, 0]
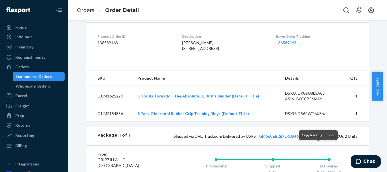
click at [319, 140] on button "Copy tracking number" at bounding box center [318, 135] width 7 height 7
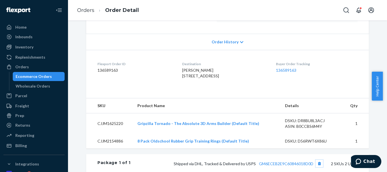
scroll to position [113, 0]
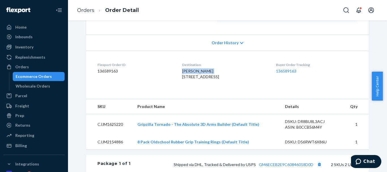
drag, startPoint x: 180, startPoint y: 71, endPoint x: 213, endPoint y: 71, distance: 32.6
click at [213, 71] on div "James Pendower 77 The Moors Redhill, Surrey RH1 2PD GB" at bounding box center [224, 73] width 84 height 11
copy span "James Pendower"
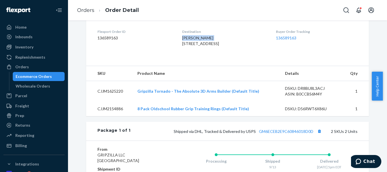
scroll to position [198, 0]
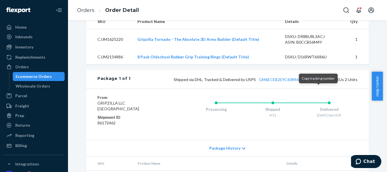
click at [319, 83] on button "Copy tracking number" at bounding box center [318, 79] width 7 height 7
